Goal: Register for event/course

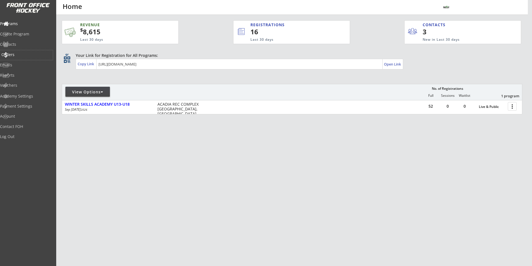
click at [27, 55] on div "Orders" at bounding box center [26, 55] width 50 height 4
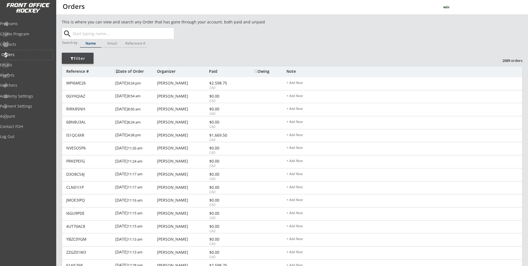
click at [26, 51] on div "Orders" at bounding box center [26, 55] width 53 height 10
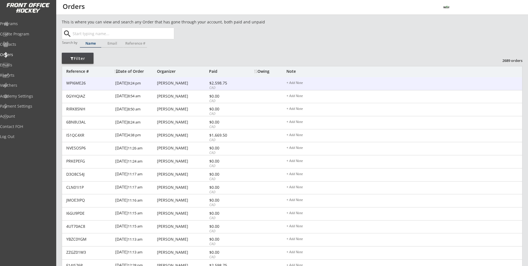
click at [219, 87] on div "CAD" at bounding box center [224, 87] width 30 height 5
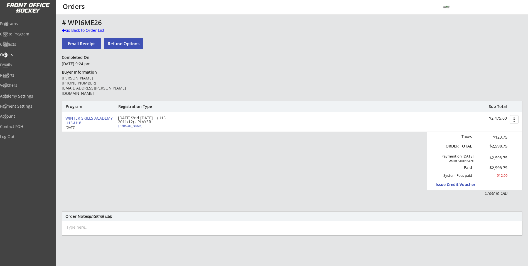
click at [132, 124] on div "TUESDAY/2nd FRIDAY | (U15 2011/12) - PLAYER" at bounding box center [150, 120] width 64 height 8
select select ""Defense""
select select ""U15 DIV 3-5""
select select ""AM""
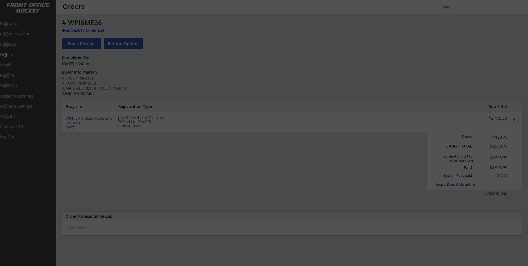
type input "Male"
type input "TBD"
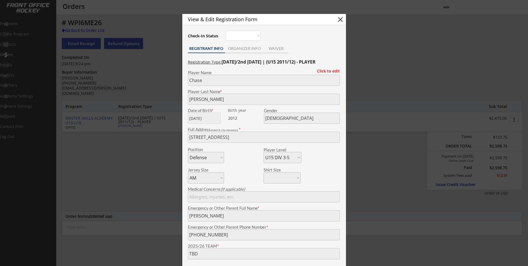
click at [337, 20] on button "close" at bounding box center [340, 19] width 8 height 8
select select ""PLACEHOLDER_1427118222253""
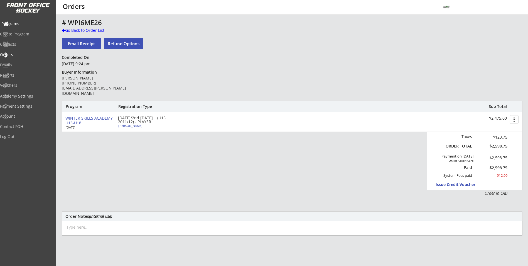
click at [27, 24] on div "Programs" at bounding box center [26, 24] width 50 height 4
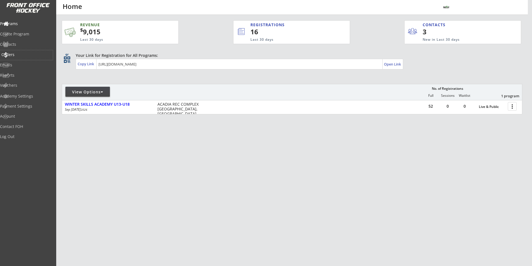
click at [27, 53] on div "Orders" at bounding box center [26, 55] width 50 height 4
